Goal: Task Accomplishment & Management: Use online tool/utility

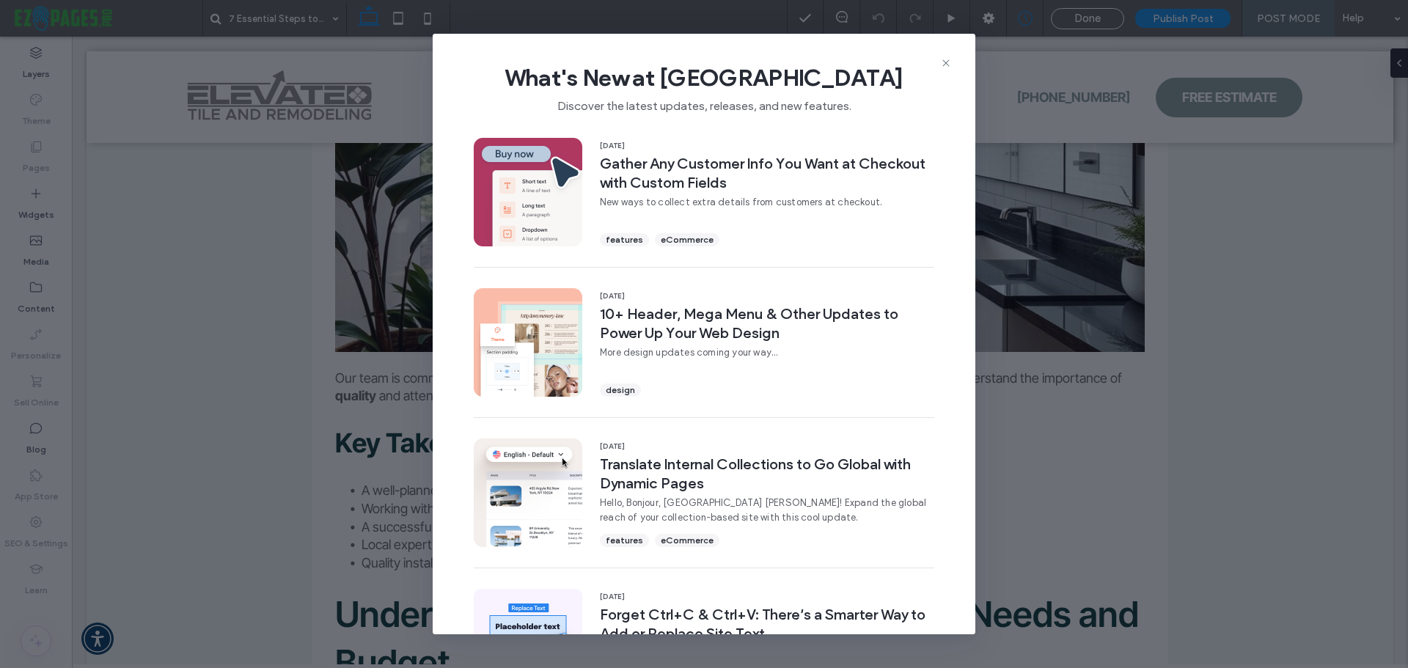
click at [951, 58] on icon at bounding box center [946, 63] width 12 height 12
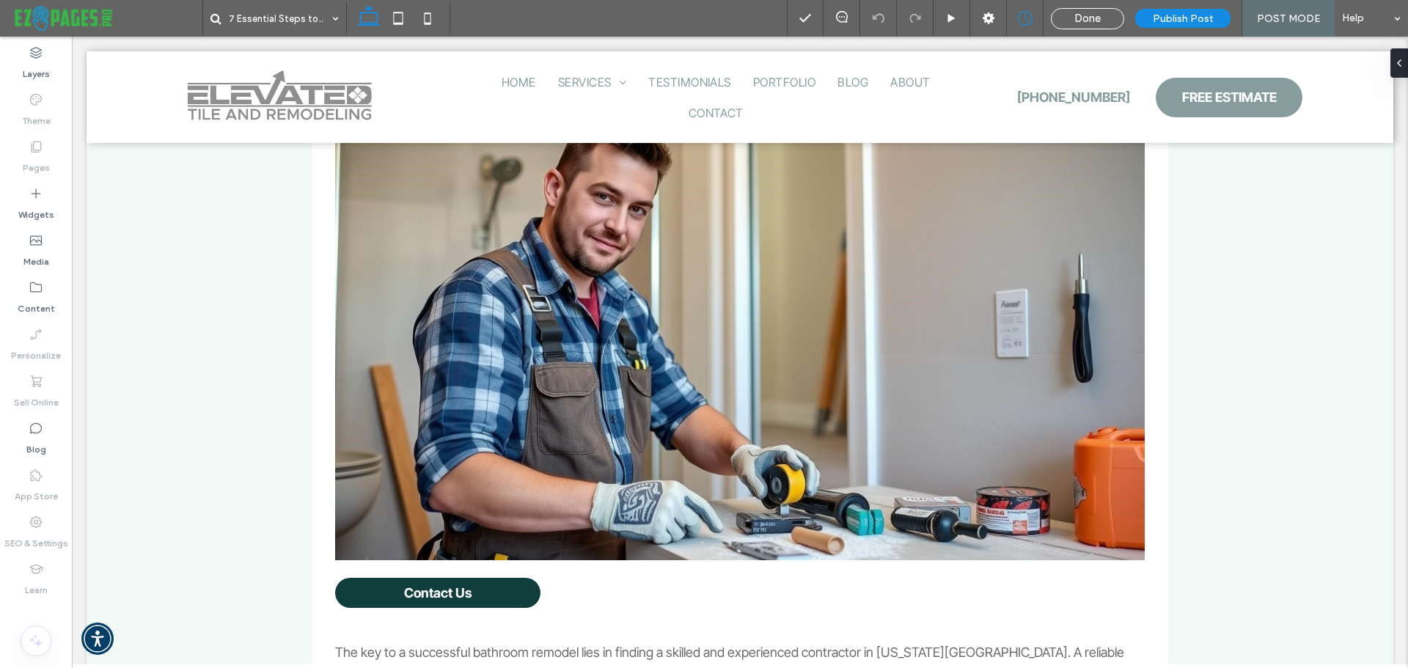
scroll to position [1833, 0]
click at [499, 595] on link "Contact Us" at bounding box center [437, 592] width 205 height 30
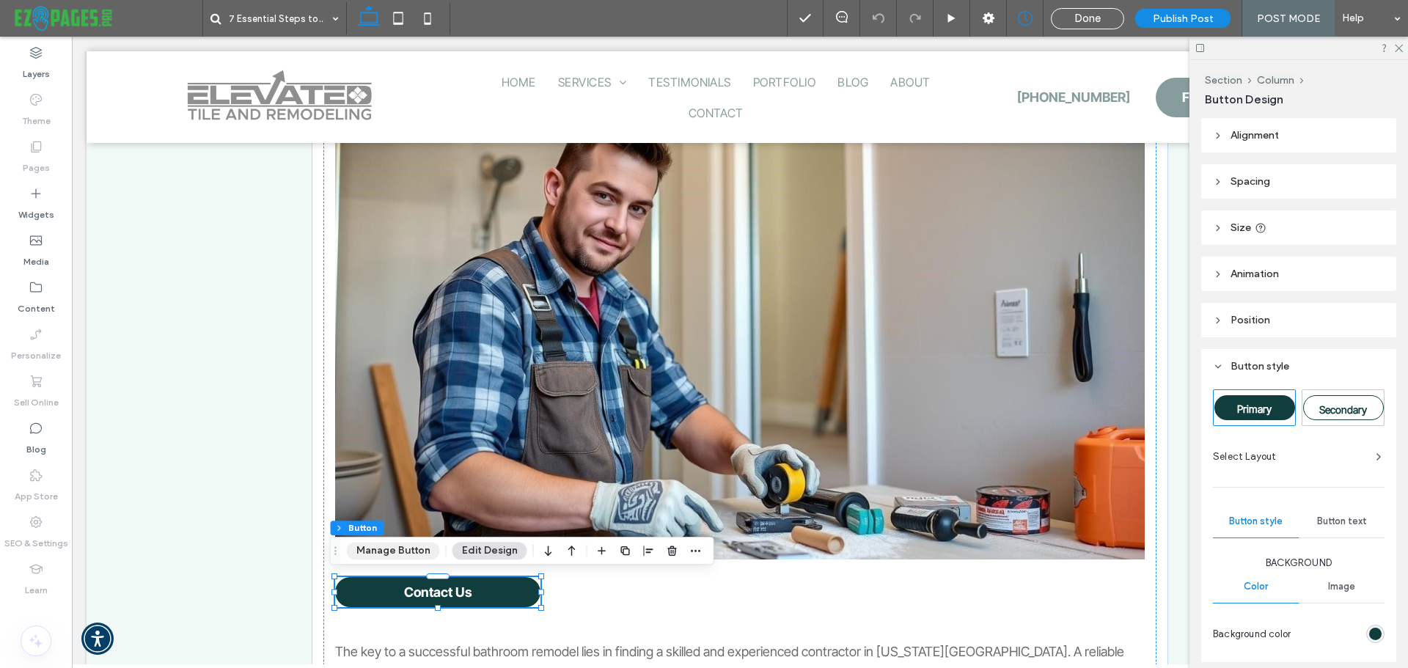
click at [394, 551] on button "Manage Button" at bounding box center [393, 551] width 93 height 18
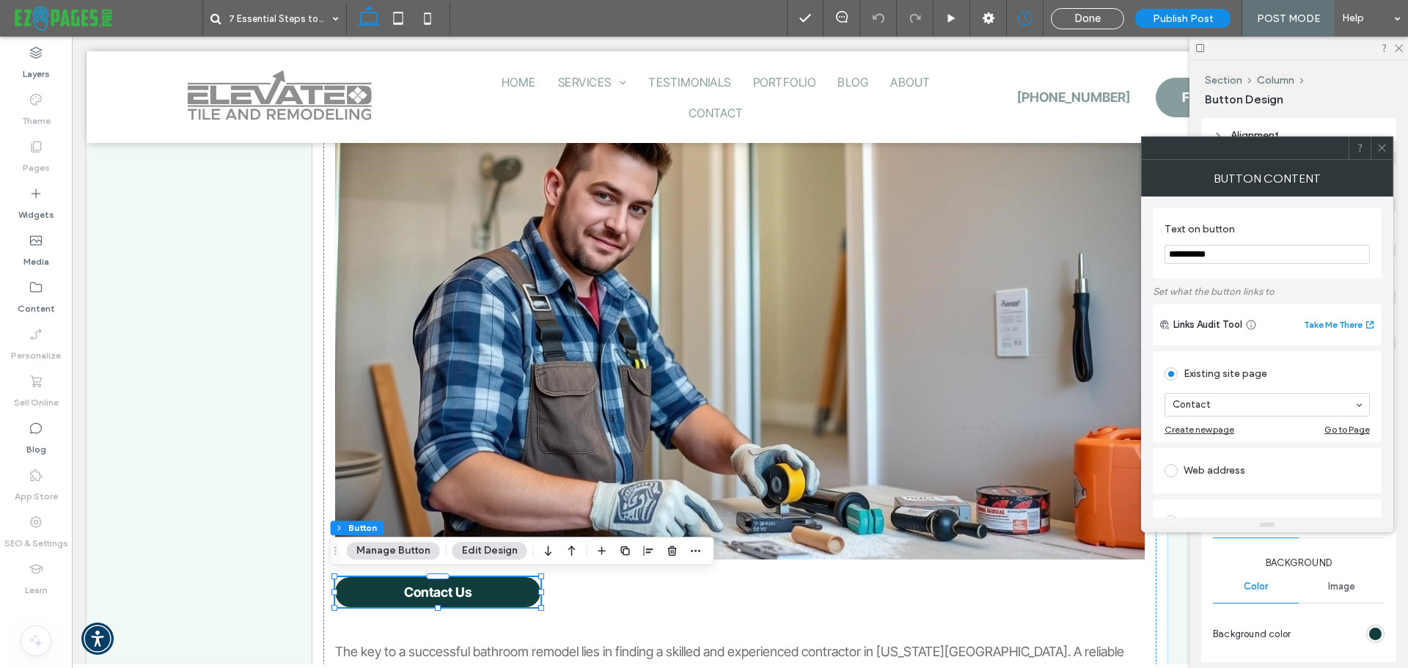
click at [1380, 160] on div "Button Content" at bounding box center [1267, 178] width 252 height 37
click at [1379, 150] on use at bounding box center [1381, 147] width 7 height 7
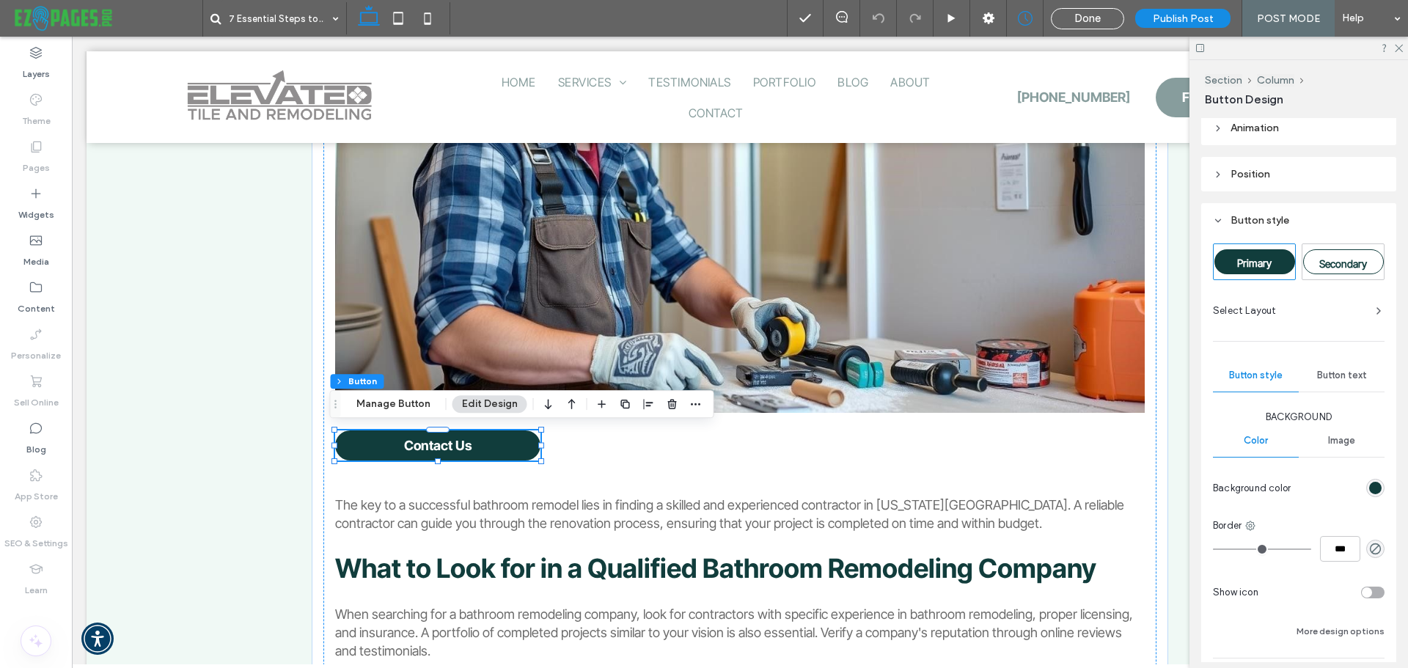
scroll to position [147, 0]
click at [1342, 377] on span "Button text" at bounding box center [1342, 375] width 50 height 12
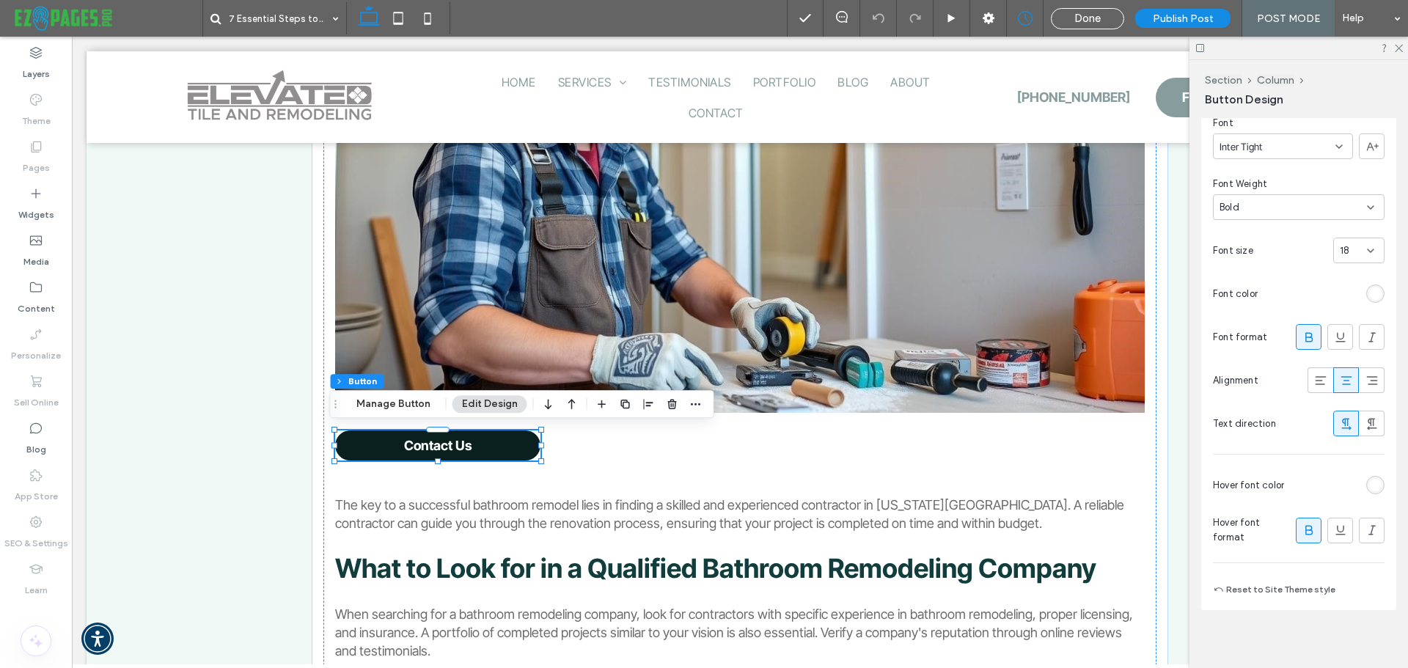
scroll to position [367, 0]
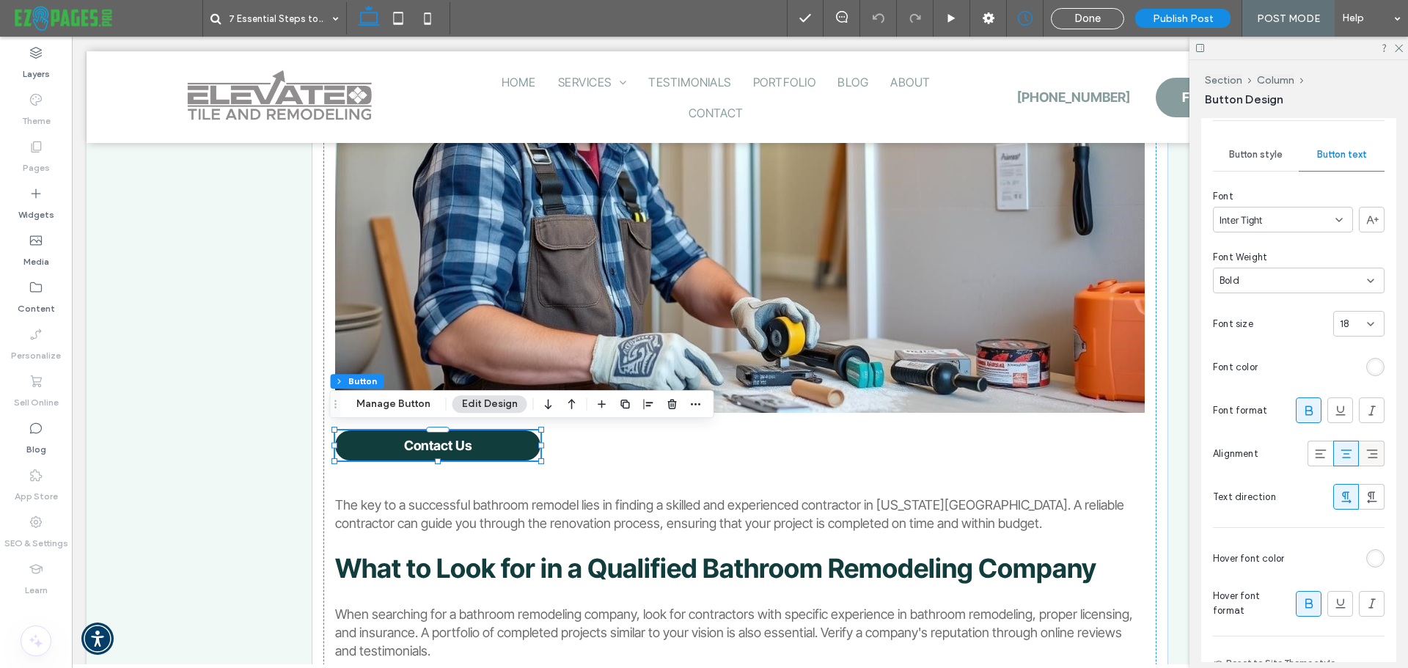
click at [1359, 452] on div at bounding box center [1371, 453] width 24 height 24
click at [1342, 454] on icon at bounding box center [1346, 454] width 15 height 15
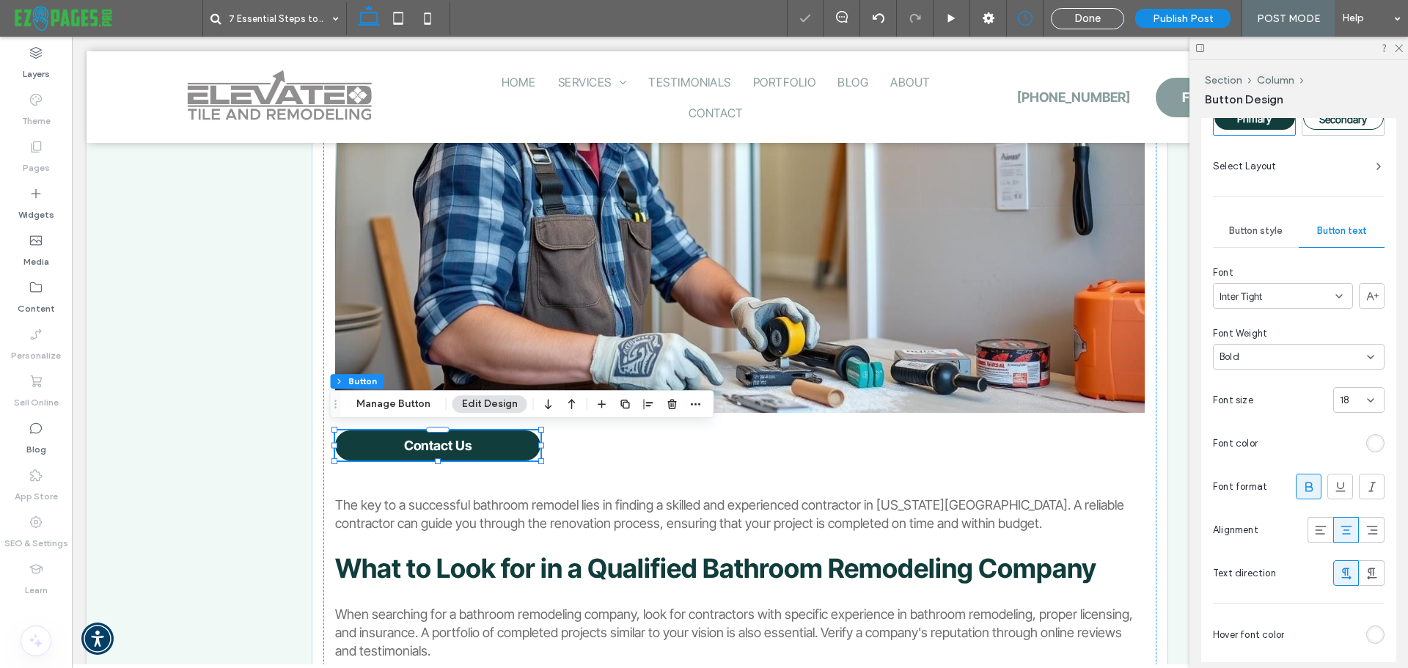
scroll to position [73, 0]
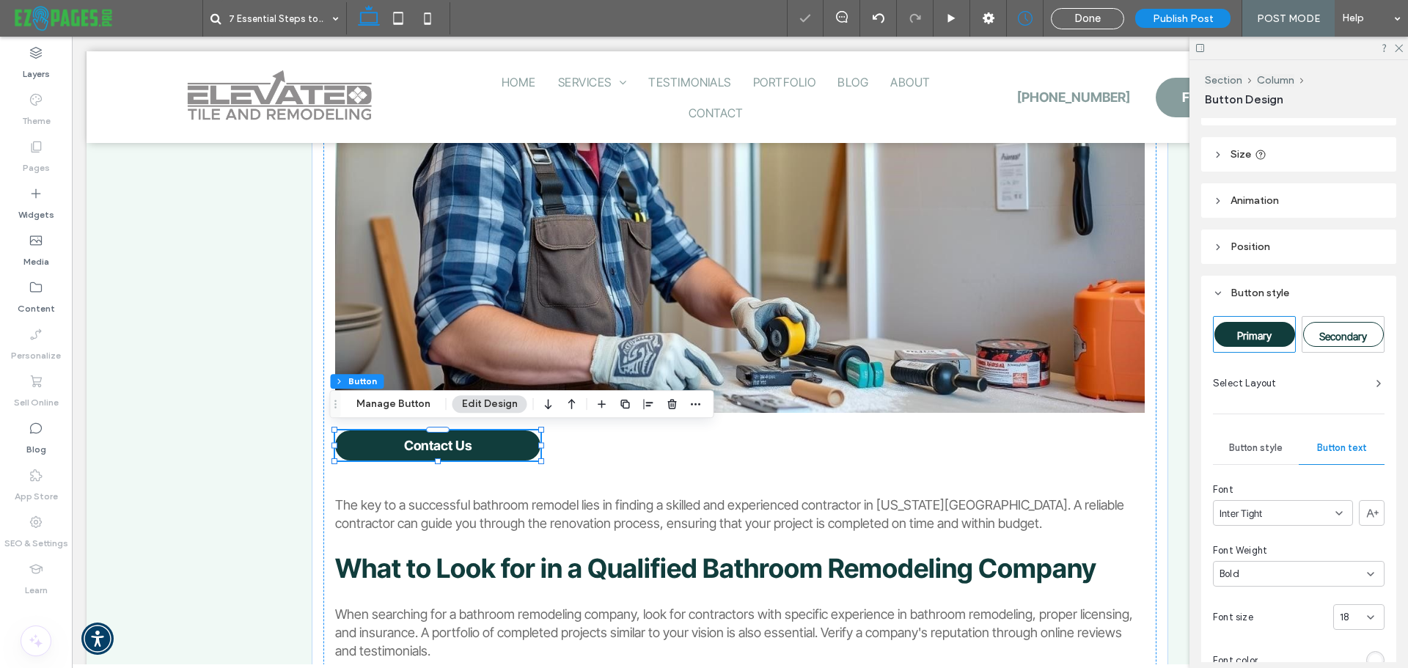
click at [1254, 443] on span "Button style" at bounding box center [1256, 448] width 54 height 12
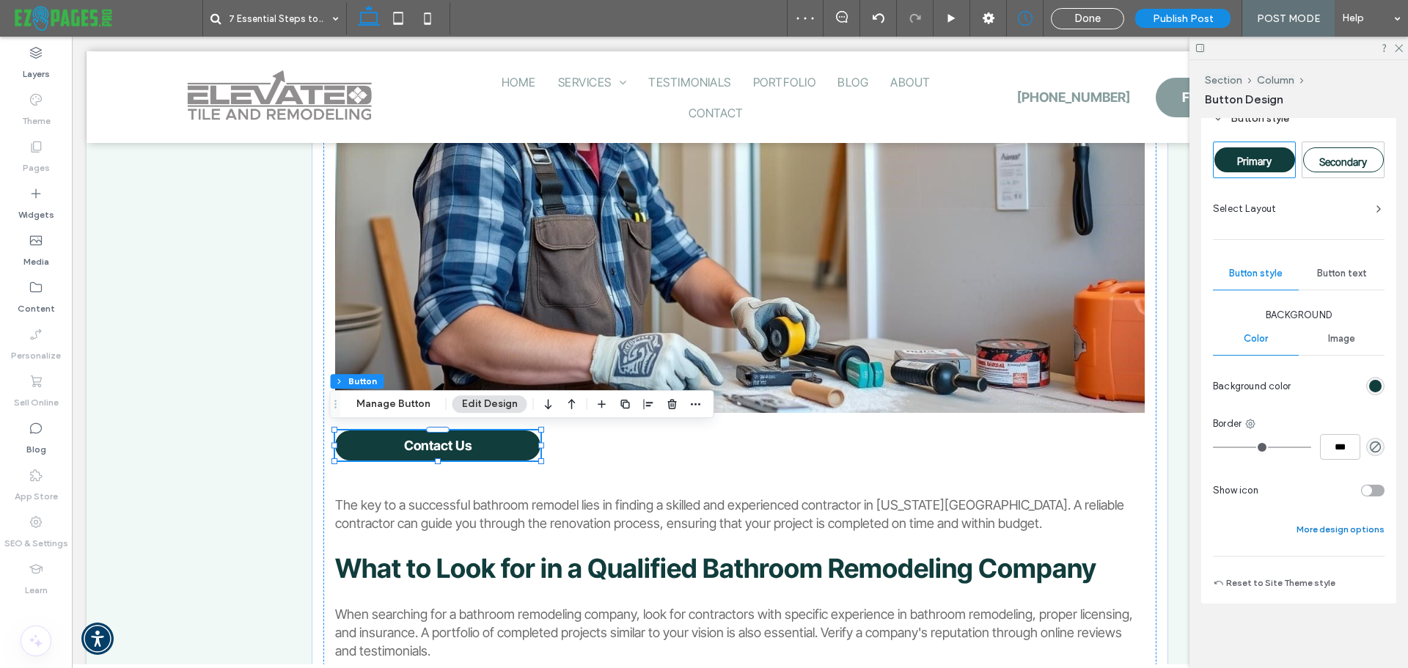
click at [1305, 526] on button "More design options" at bounding box center [1340, 530] width 88 height 18
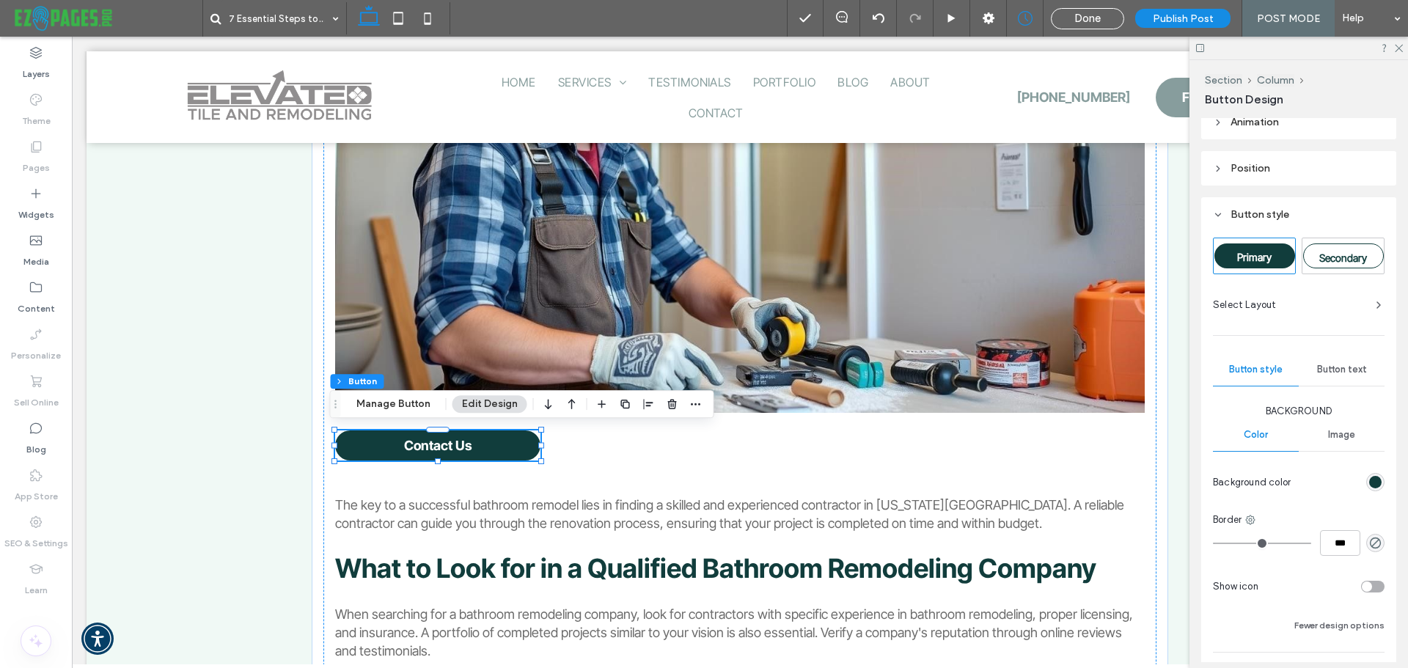
scroll to position [5, 0]
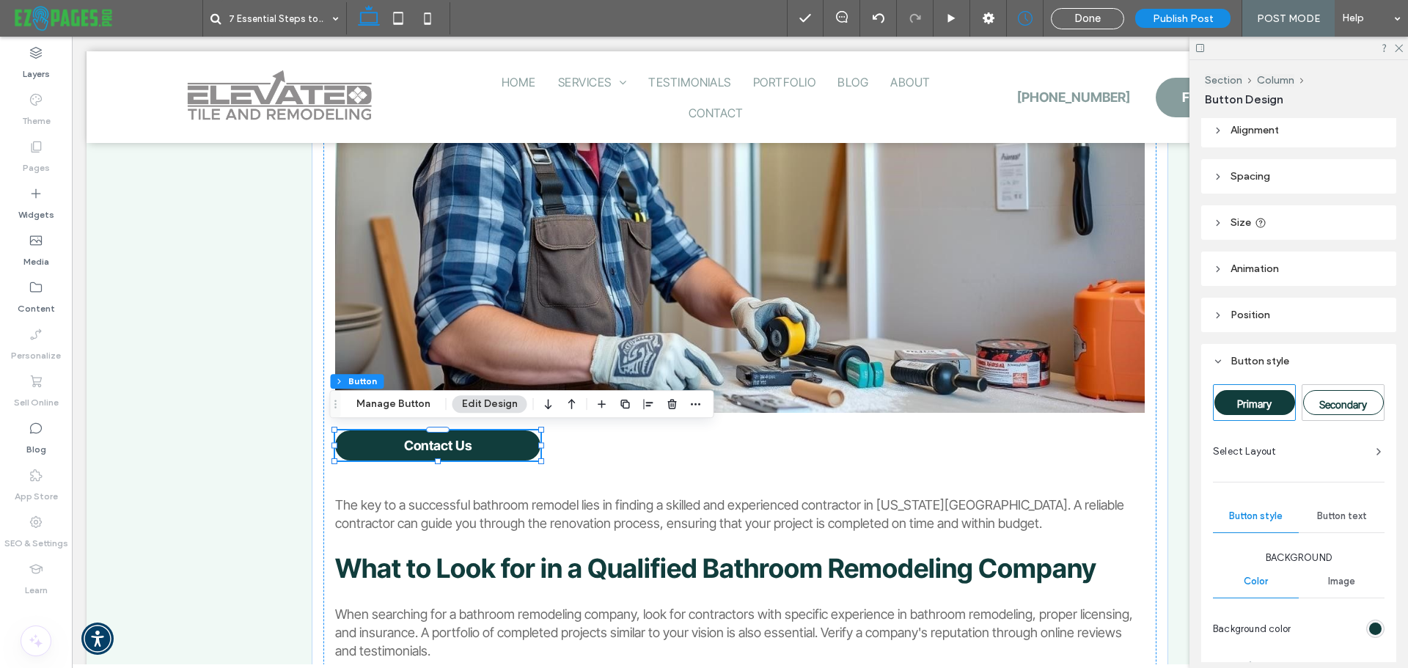
click at [1219, 318] on icon at bounding box center [1218, 315] width 10 height 10
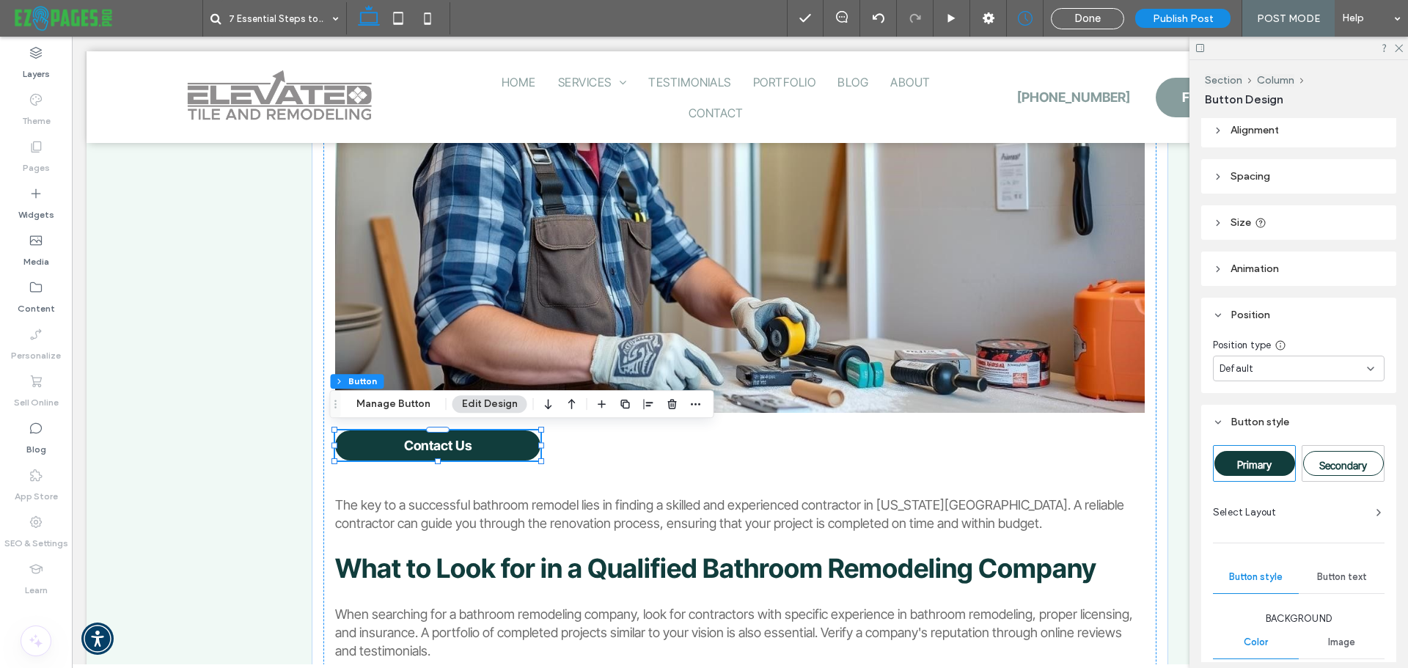
click at [1227, 268] on header "Animation" at bounding box center [1298, 268] width 195 height 34
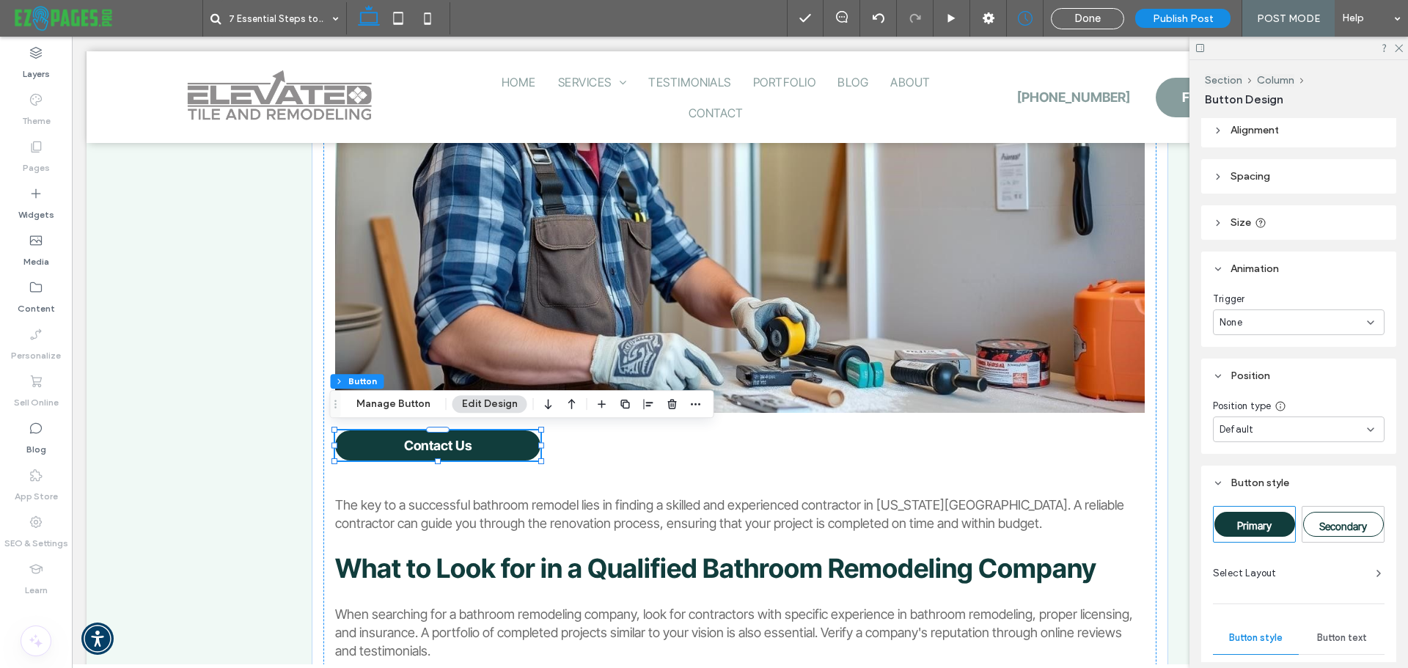
click at [1224, 228] on header "Size" at bounding box center [1298, 222] width 195 height 34
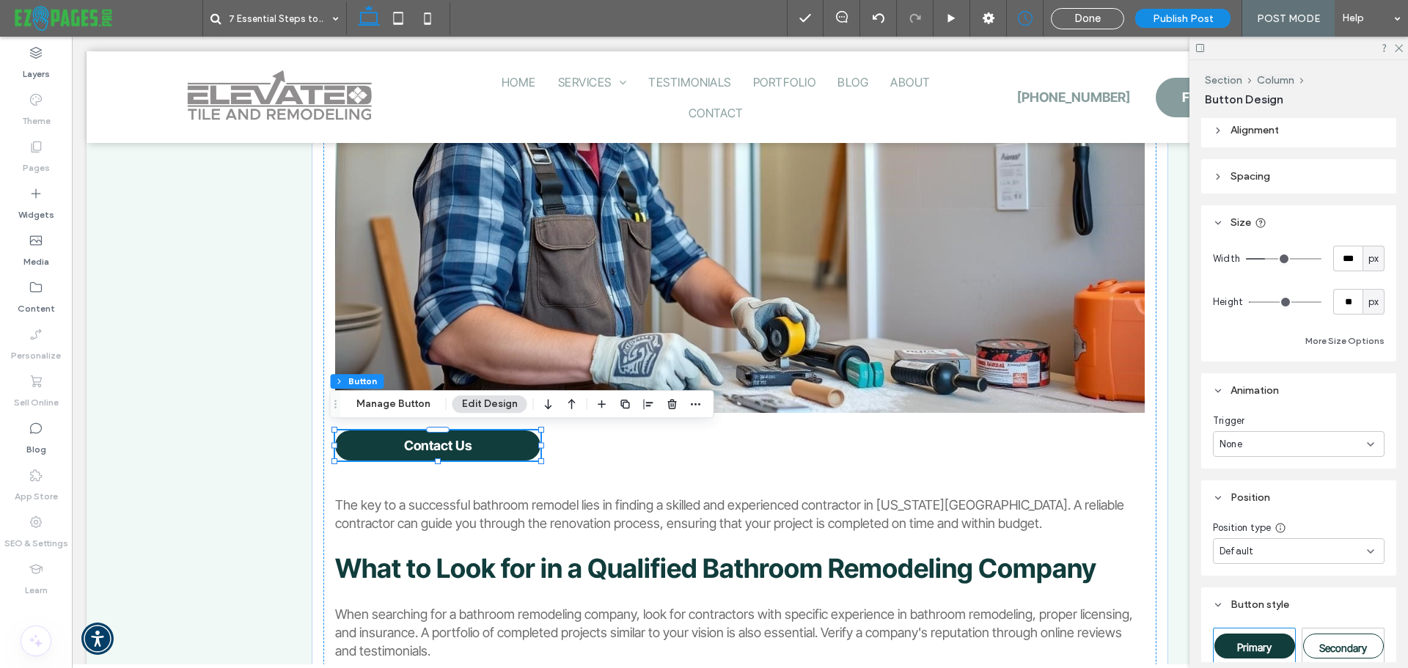
click at [1221, 136] on header "Alignment" at bounding box center [1298, 130] width 195 height 34
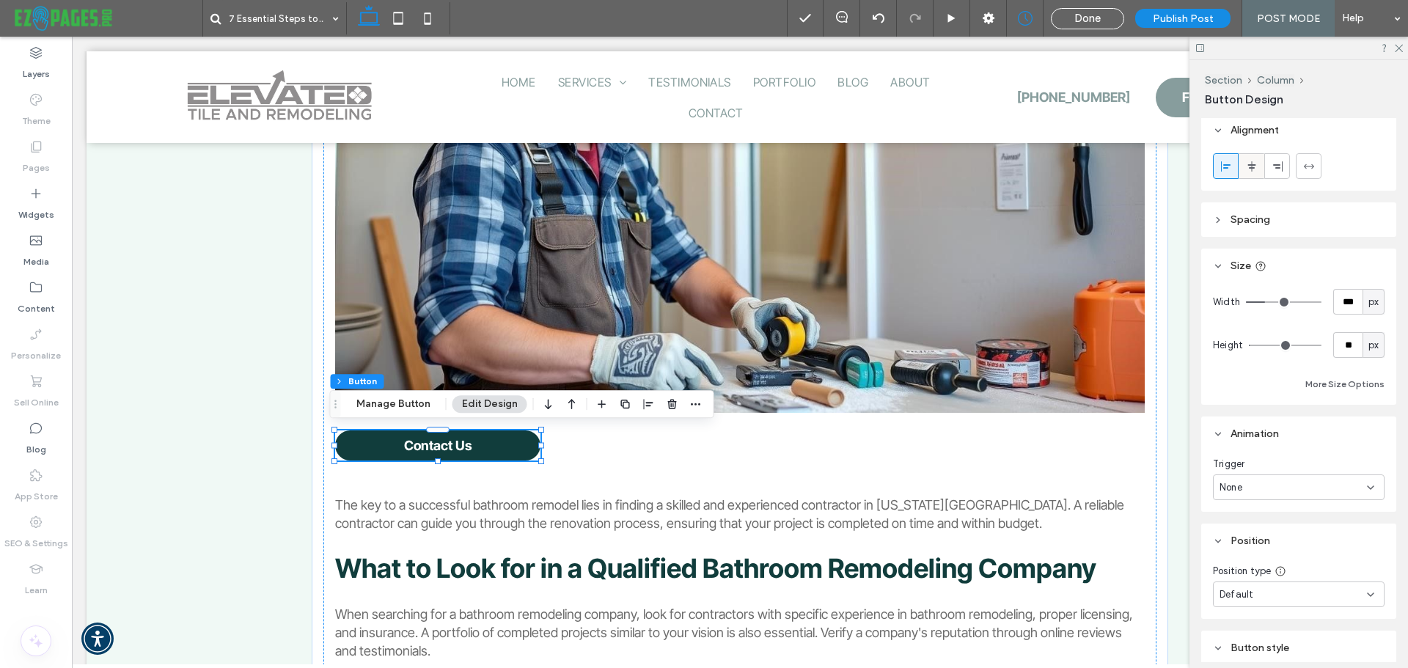
click at [1254, 172] on span at bounding box center [1252, 166] width 12 height 24
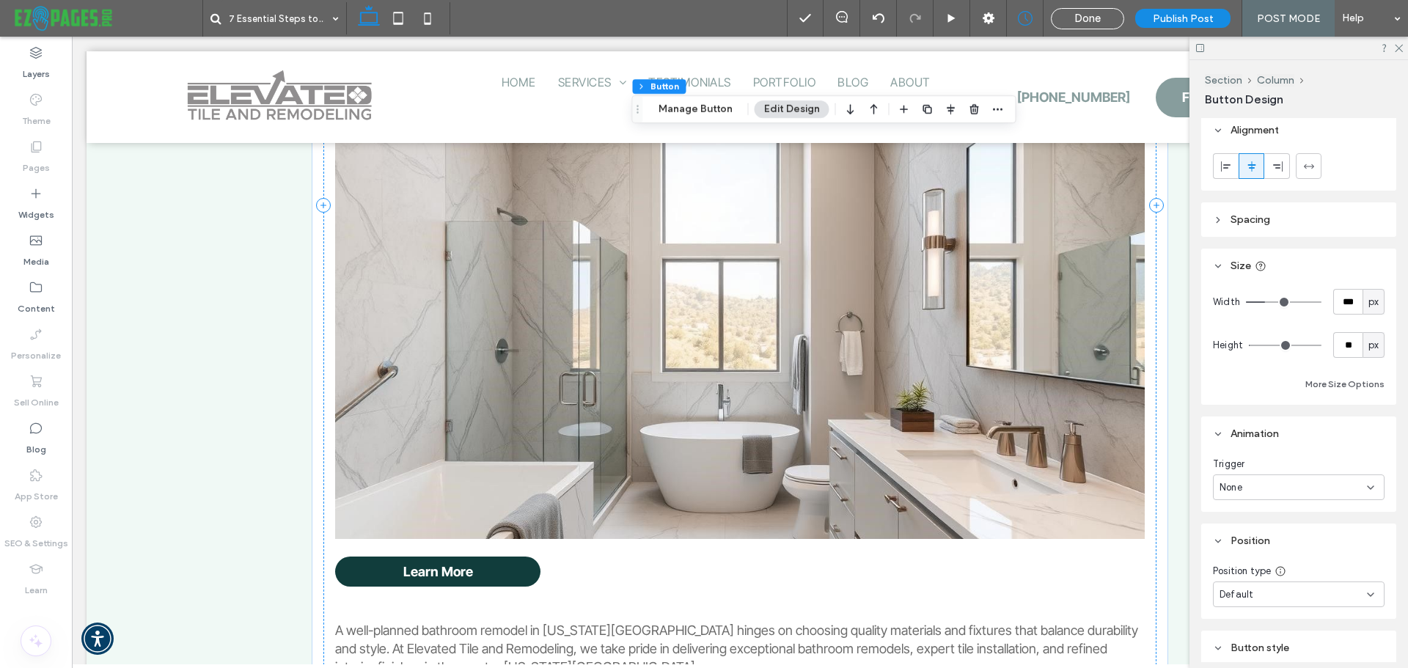
scroll to position [3739, 0]
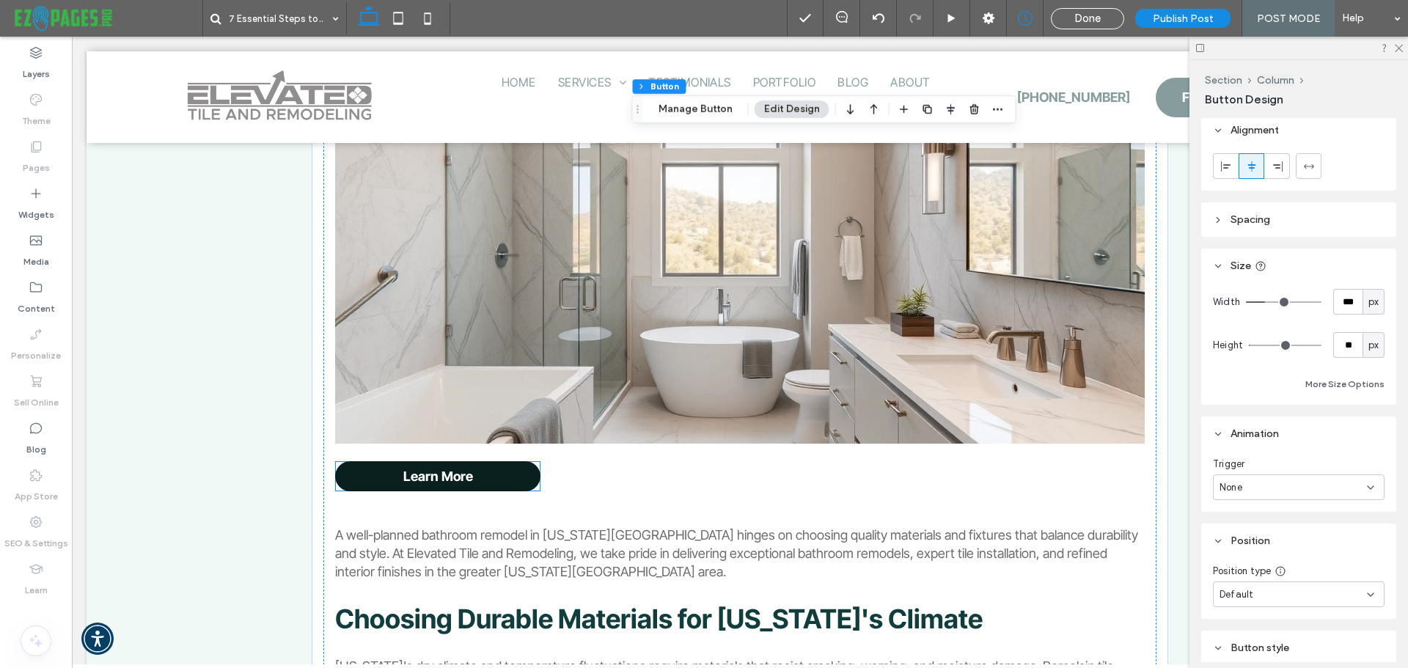
click at [408, 469] on span "Learn More" at bounding box center [438, 476] width 70 height 15
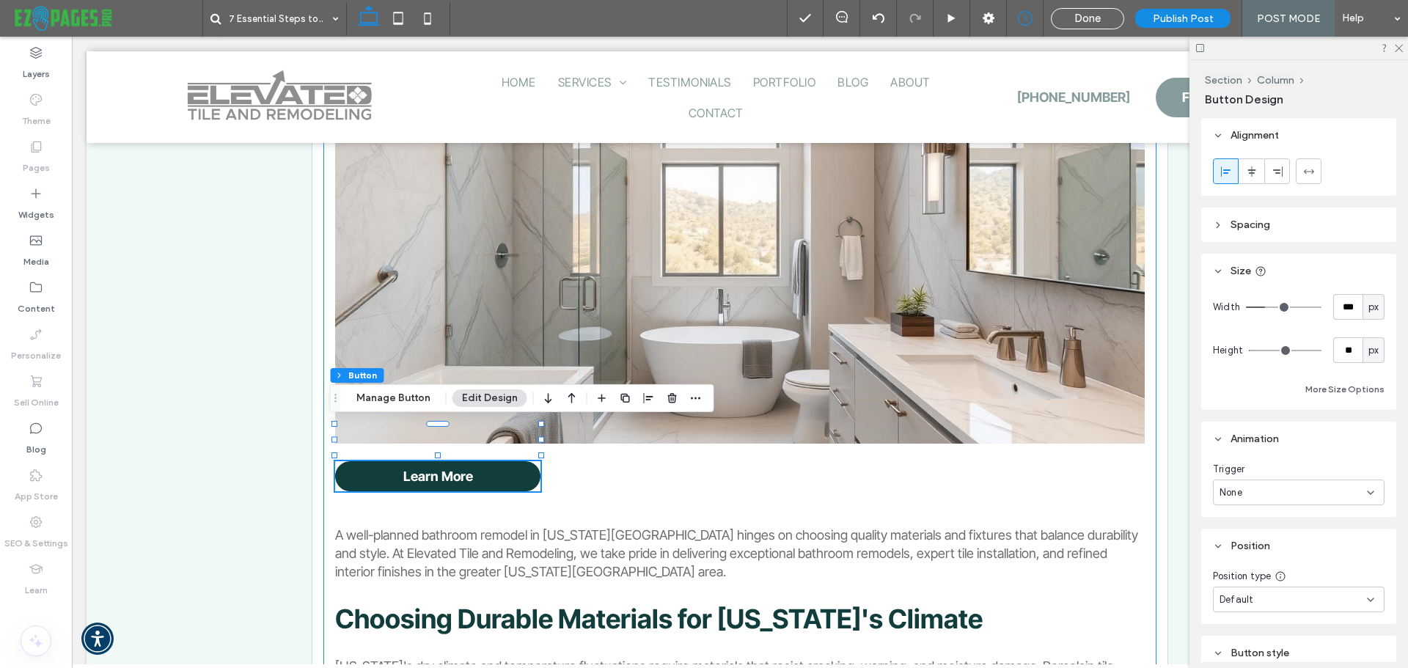
click at [744, 441] on div "A bathroom remodel in [US_STATE][GEOGRAPHIC_DATA] can be a daunting task, but w…" at bounding box center [739, 110] width 833 height 6555
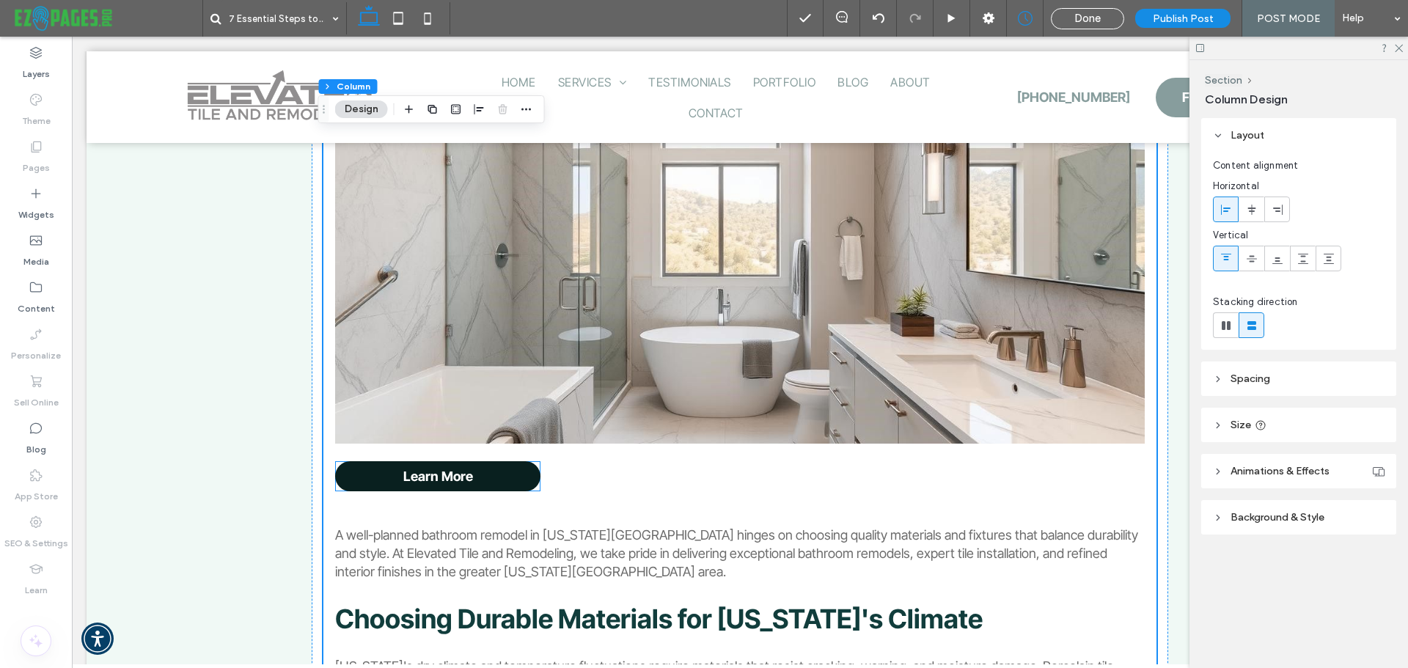
click at [485, 461] on link "Learn More" at bounding box center [437, 476] width 205 height 30
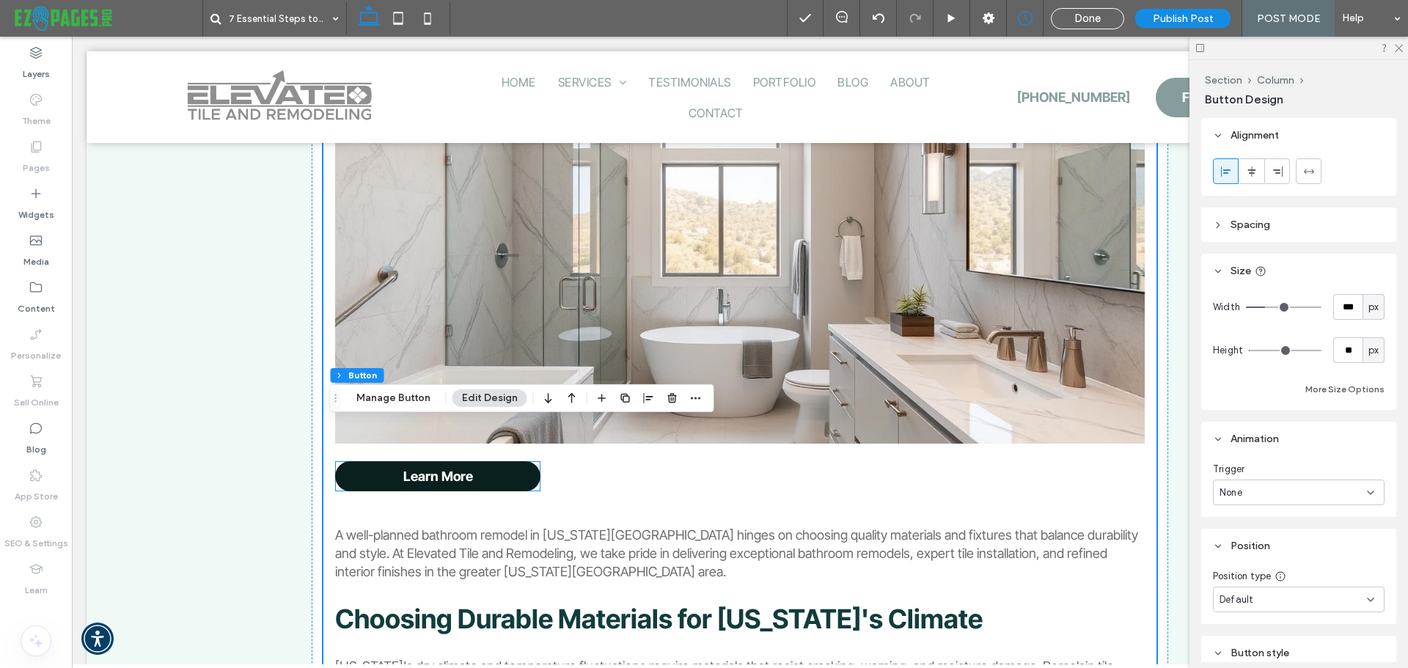
type input "**"
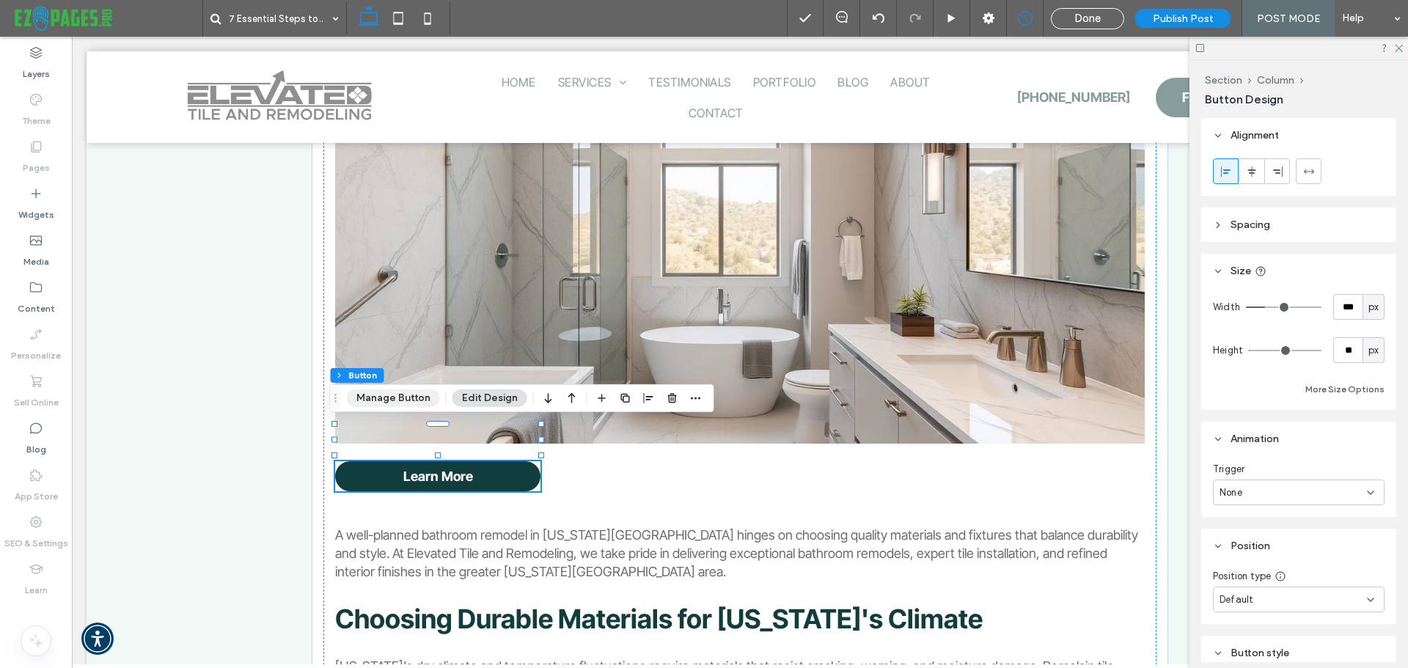
click at [381, 397] on button "Manage Button" at bounding box center [393, 398] width 93 height 18
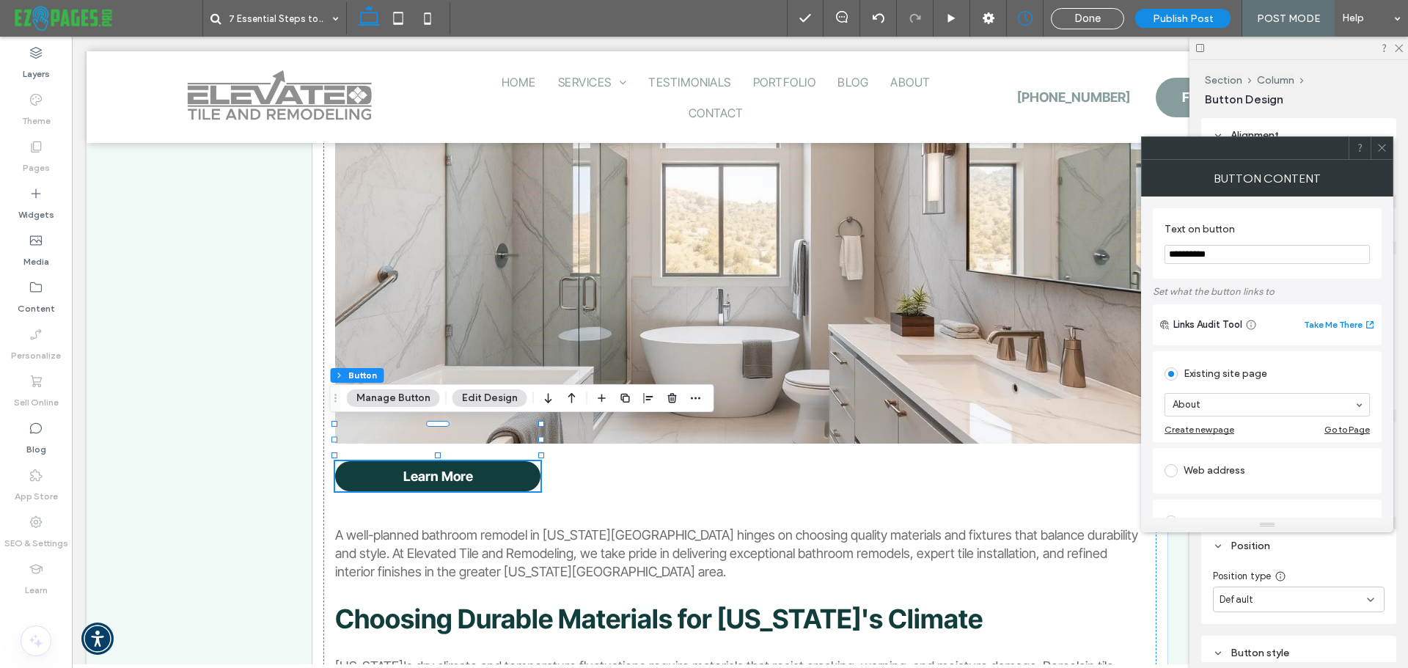
click at [1382, 146] on icon at bounding box center [1381, 147] width 11 height 11
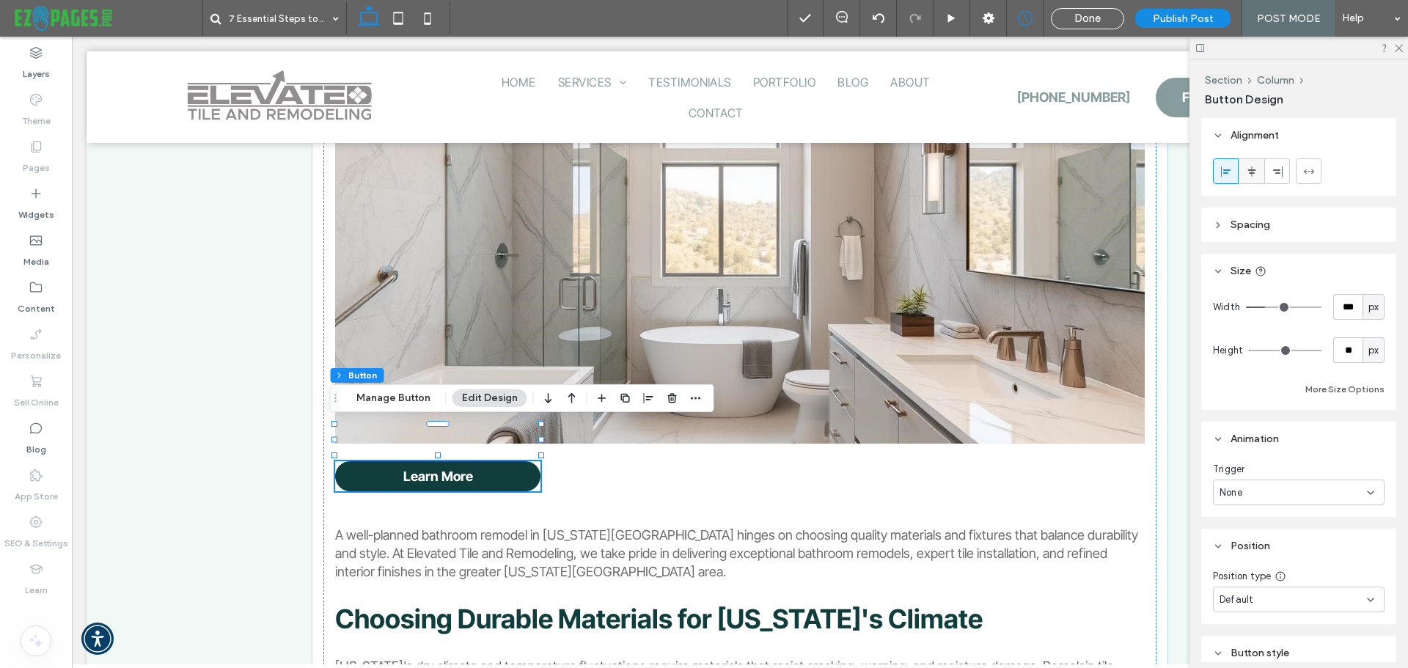
click at [1250, 164] on span at bounding box center [1252, 171] width 12 height 24
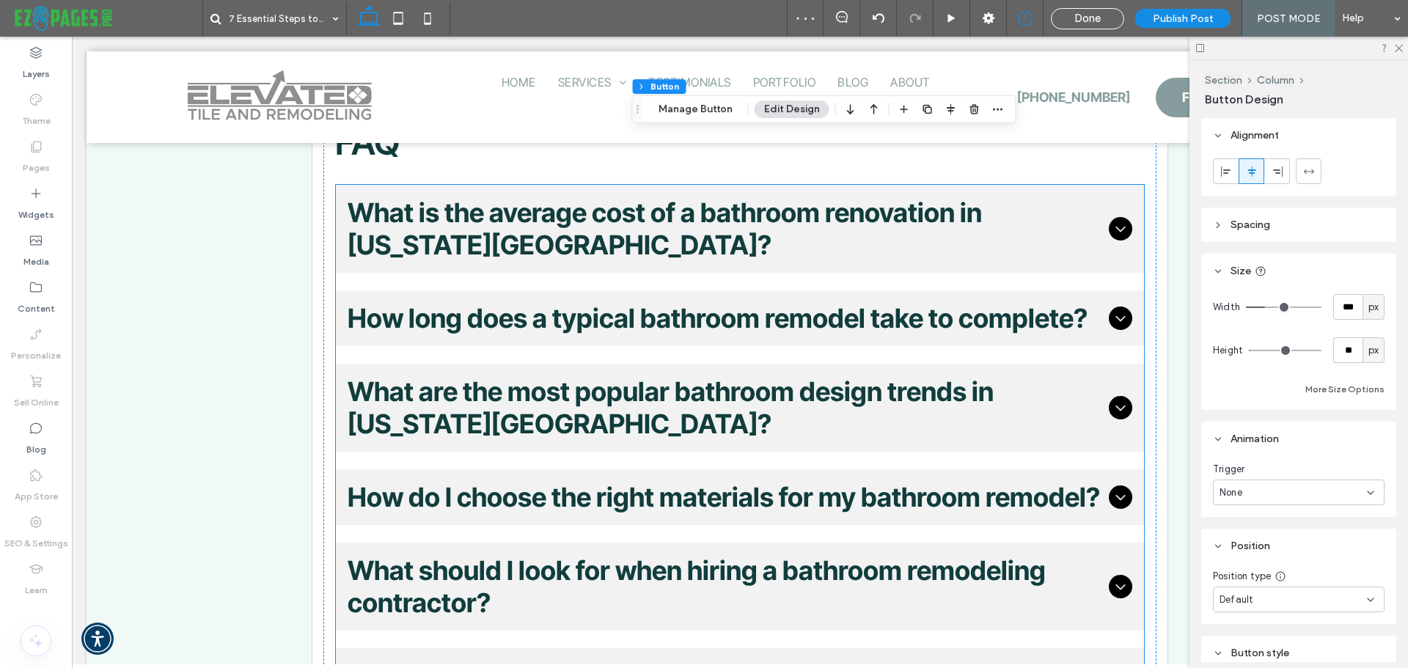
scroll to position [6012, 0]
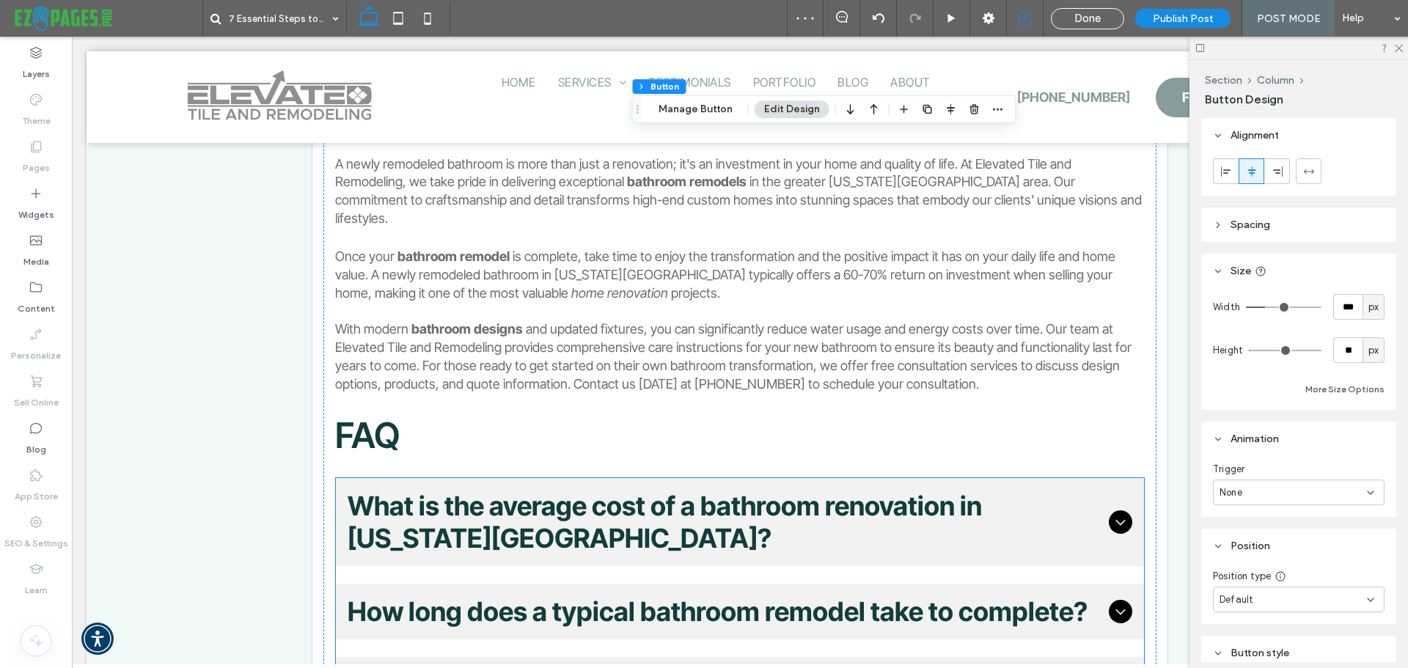
click at [1053, 490] on span "What is the average cost of a bathroom renovation in [US_STATE][GEOGRAPHIC_DATA…" at bounding box center [725, 522] width 755 height 65
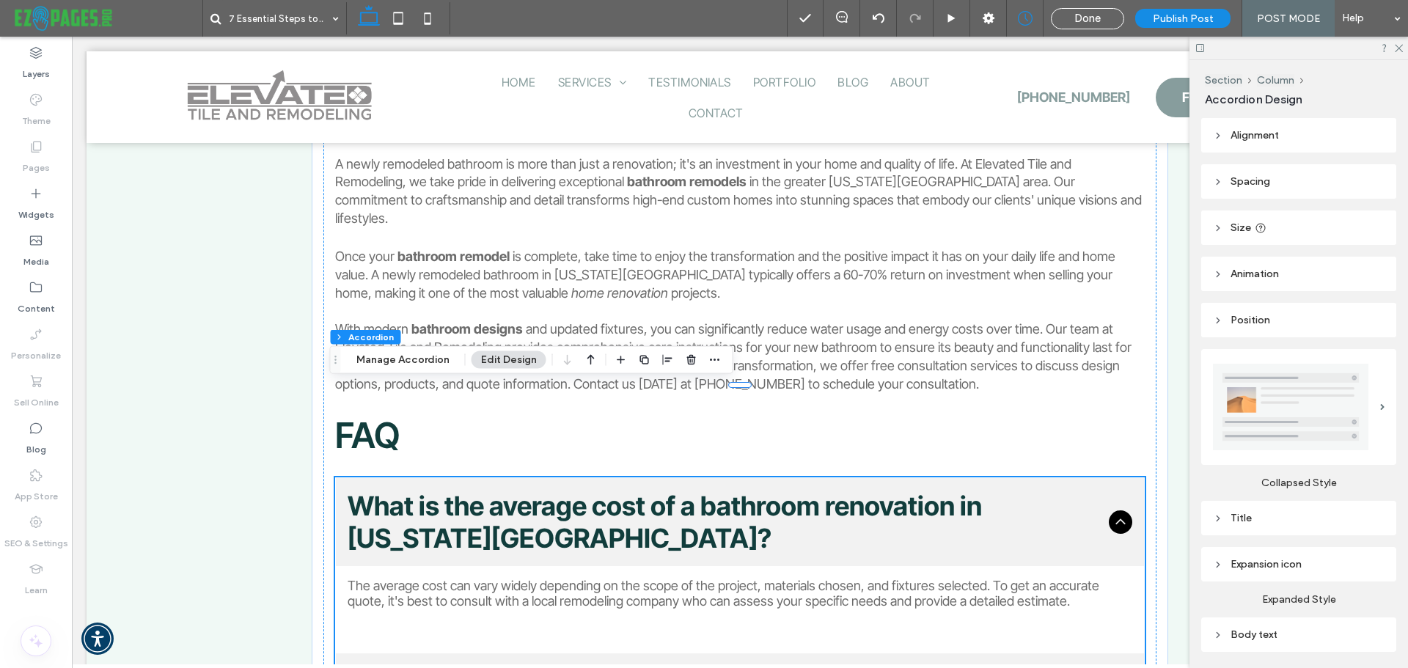
click at [1219, 515] on use at bounding box center [1217, 517] width 3 height 5
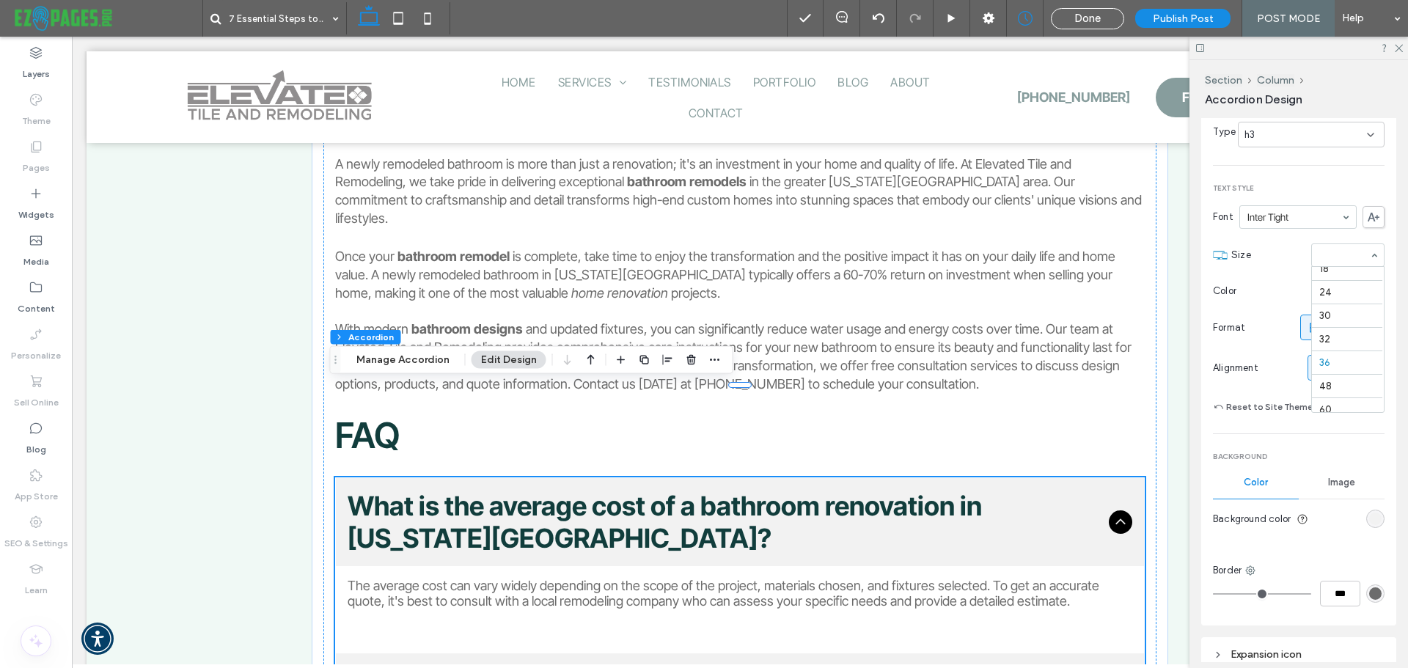
scroll to position [156, 0]
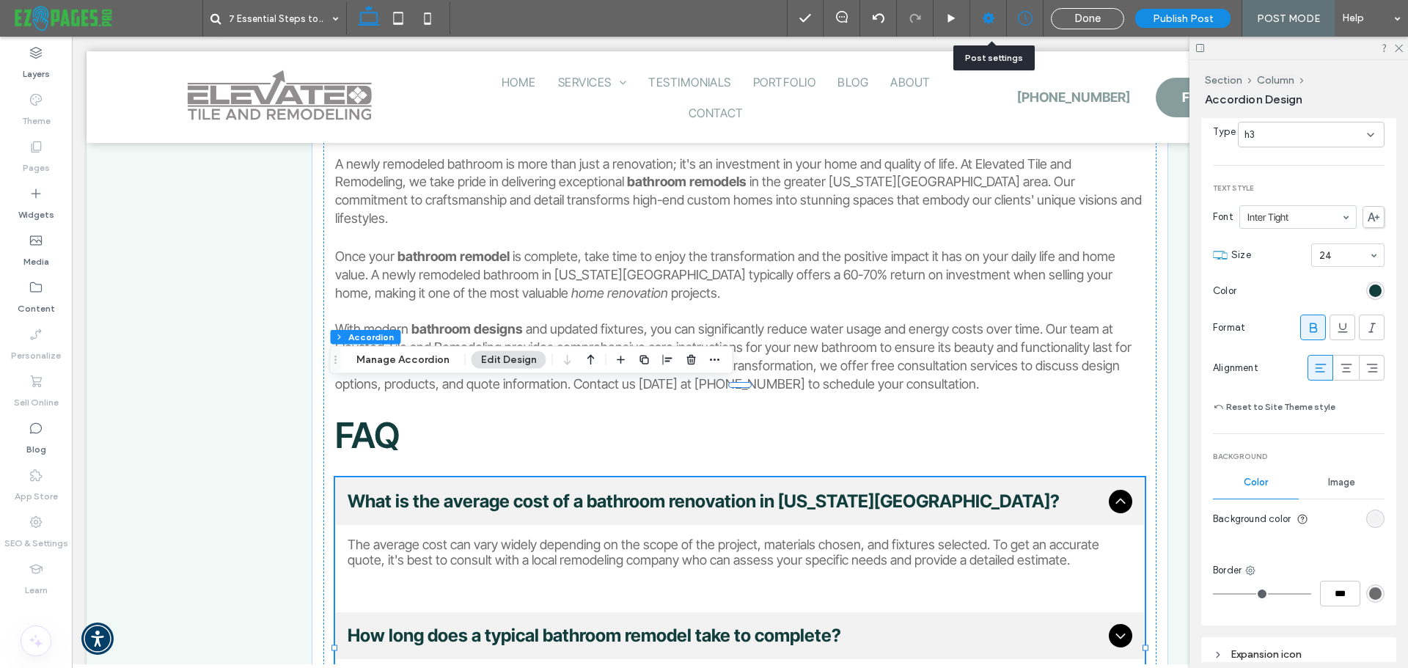
click at [991, 21] on use at bounding box center [988, 18] width 12 height 12
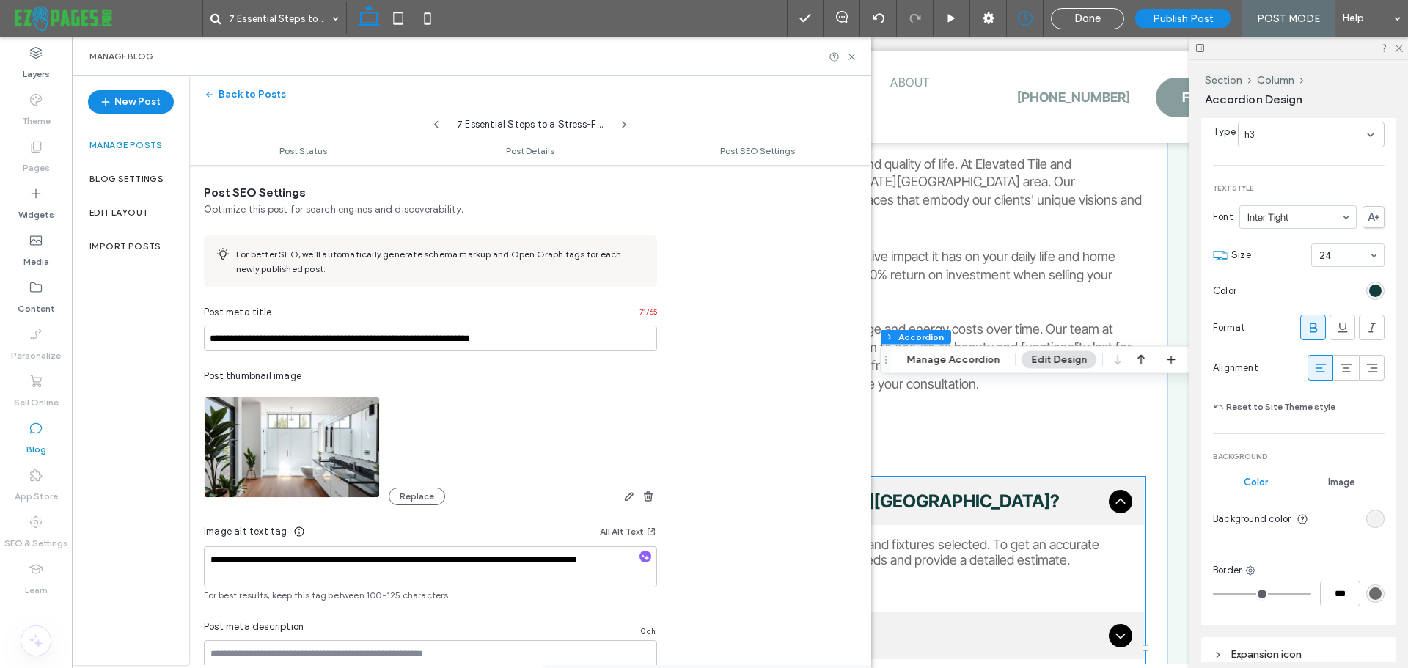
scroll to position [818, 0]
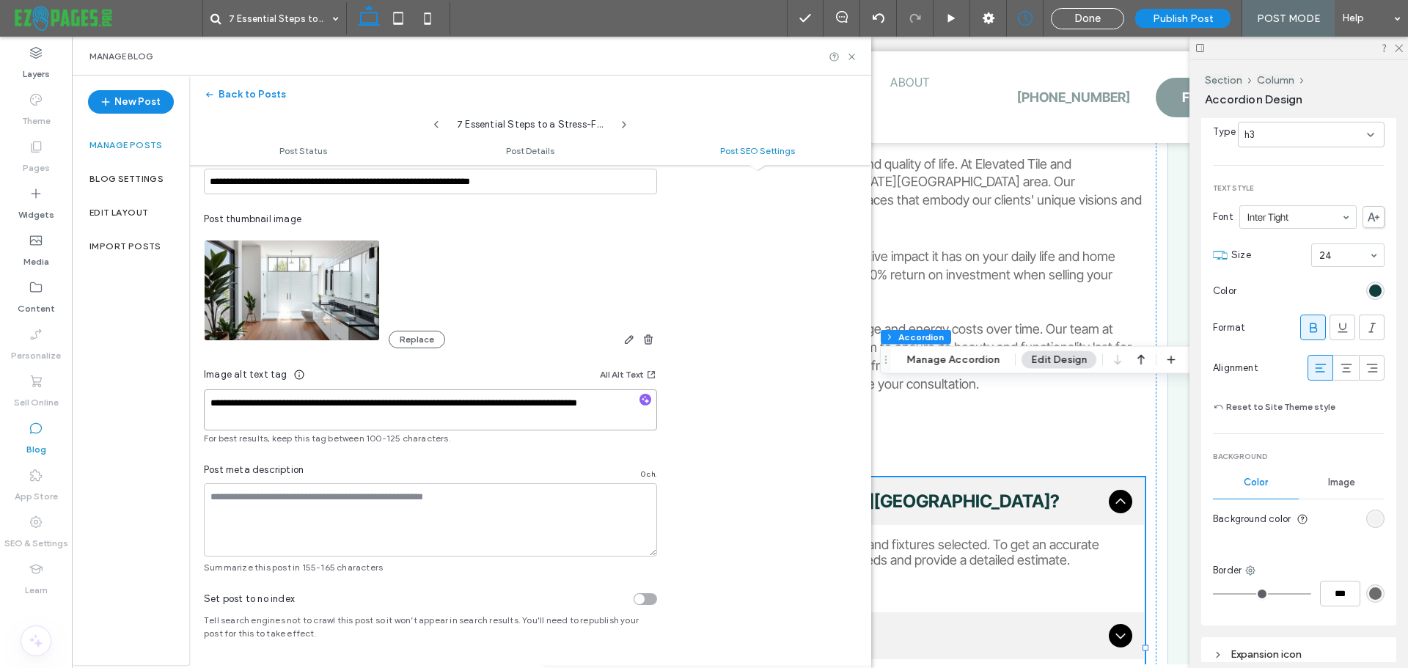
click at [271, 420] on textarea "**********" at bounding box center [430, 409] width 453 height 41
click at [643, 399] on use "button" at bounding box center [646, 400] width 8 height 8
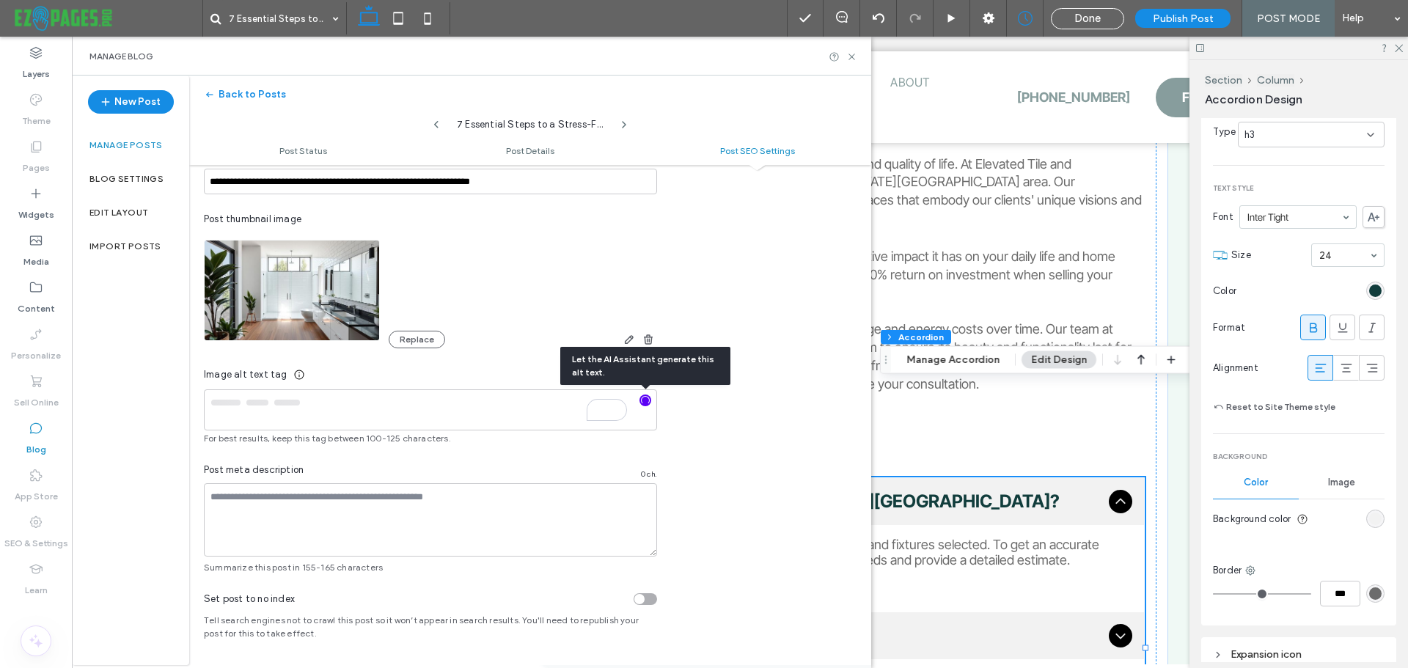
type textarea "**********"
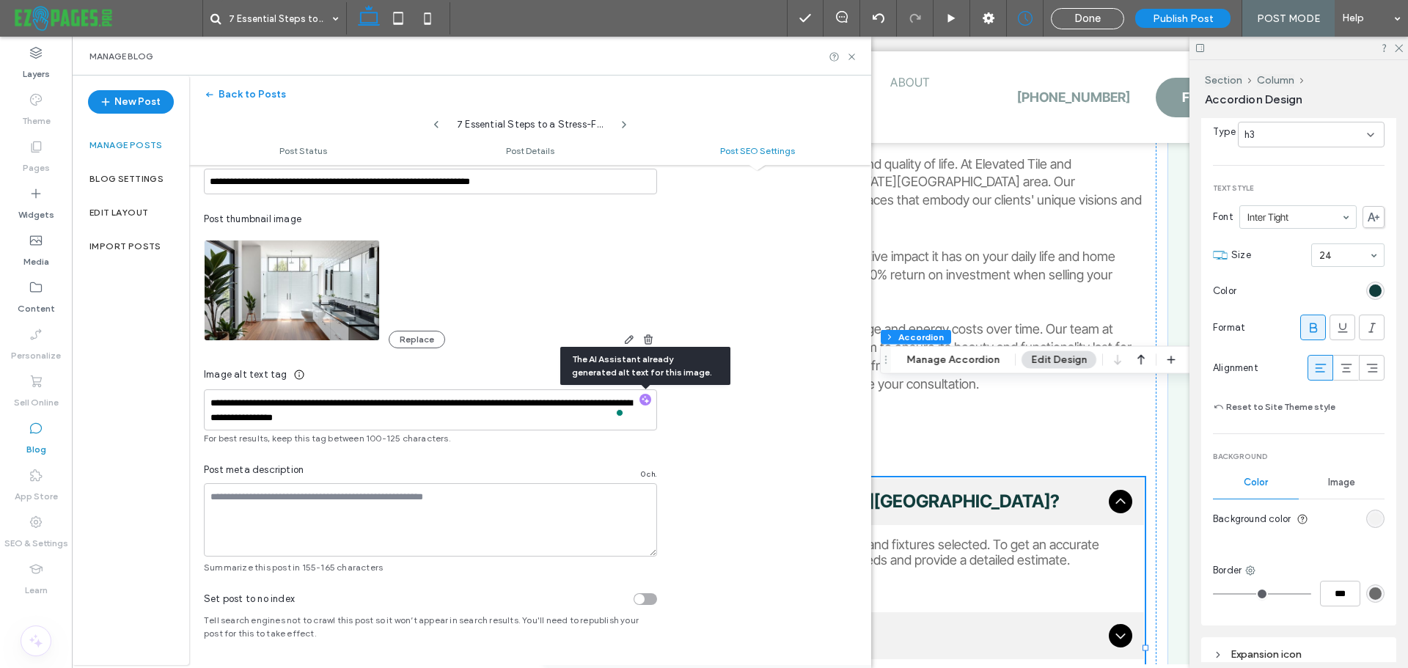
click at [853, 55] on div at bounding box center [704, 334] width 1408 height 668
